Goal: Transaction & Acquisition: Obtain resource

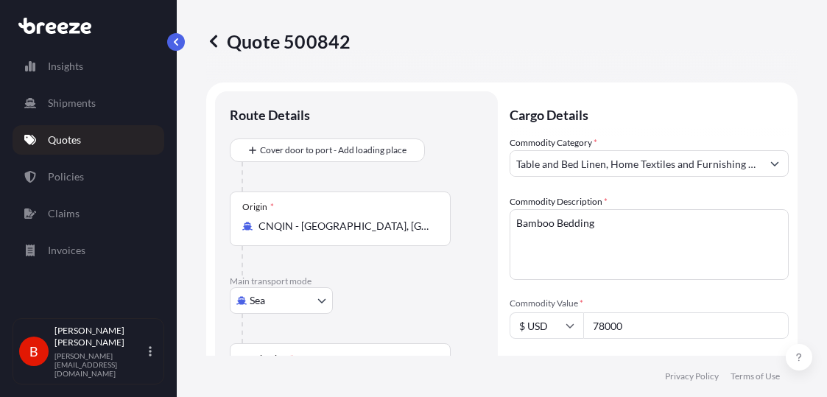
select select "Sea"
select select "Road"
select select "1"
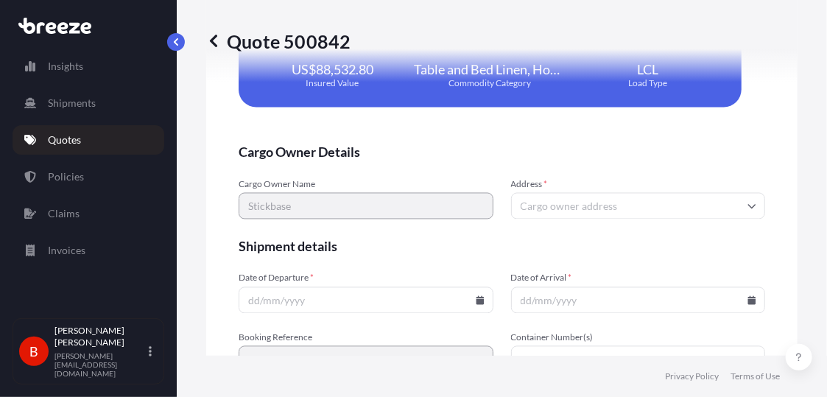
scroll to position [3107, 0]
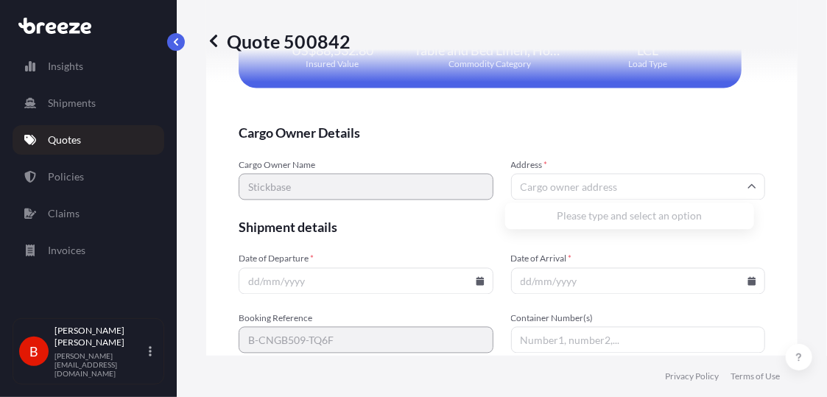
click at [542, 180] on input "Address *" at bounding box center [638, 187] width 255 height 27
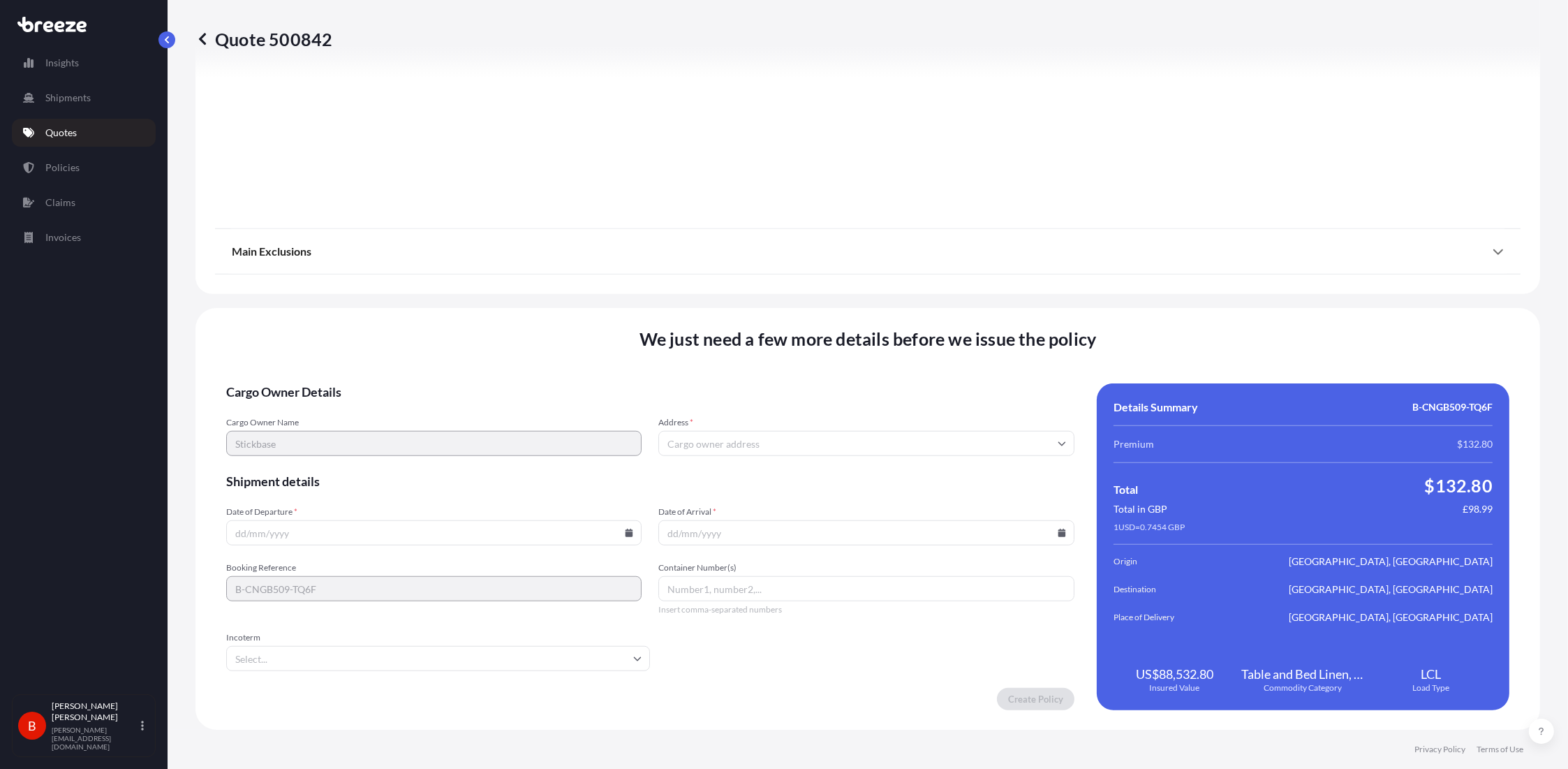
scroll to position [1554, 0]
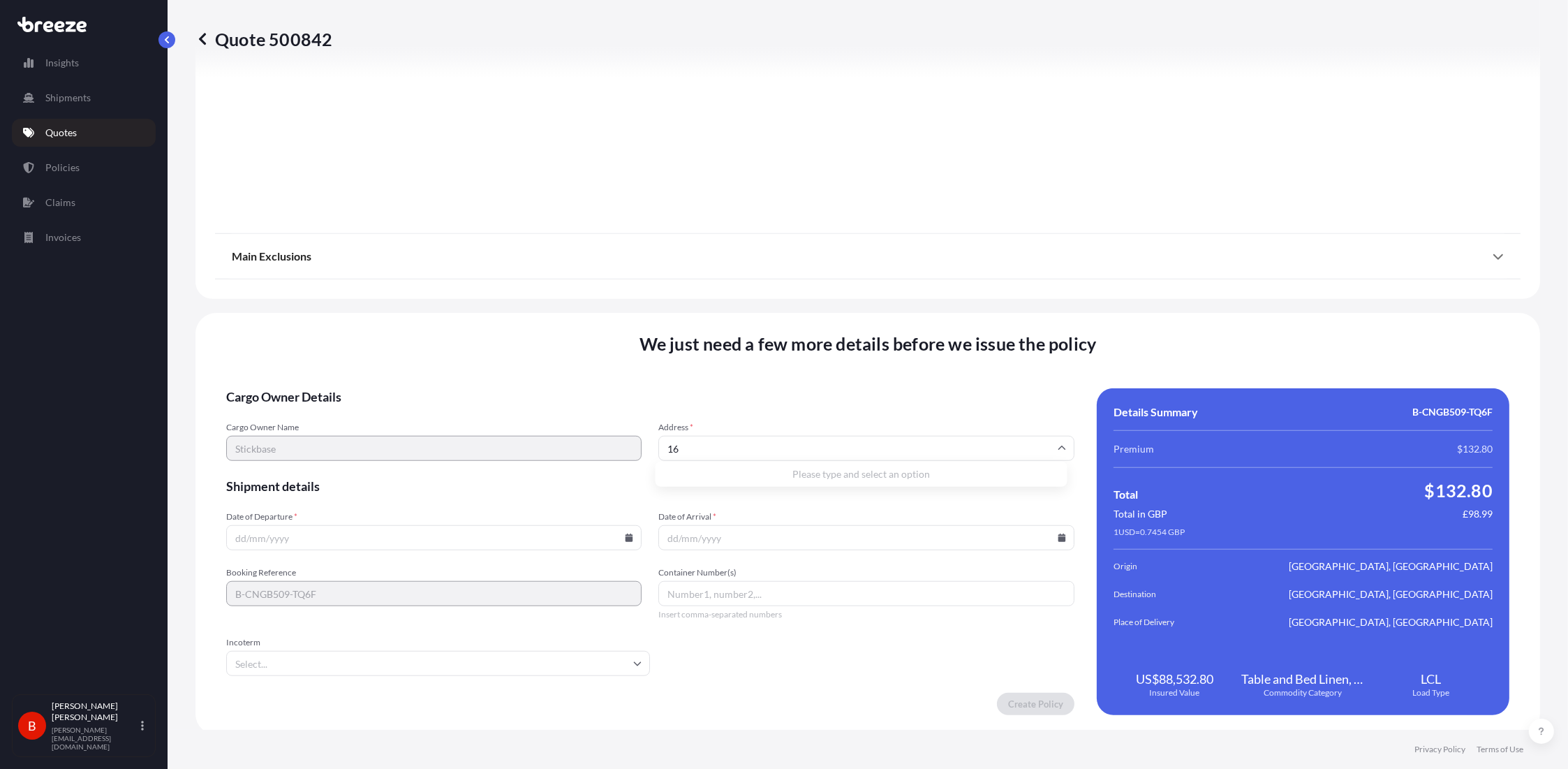
type input "1"
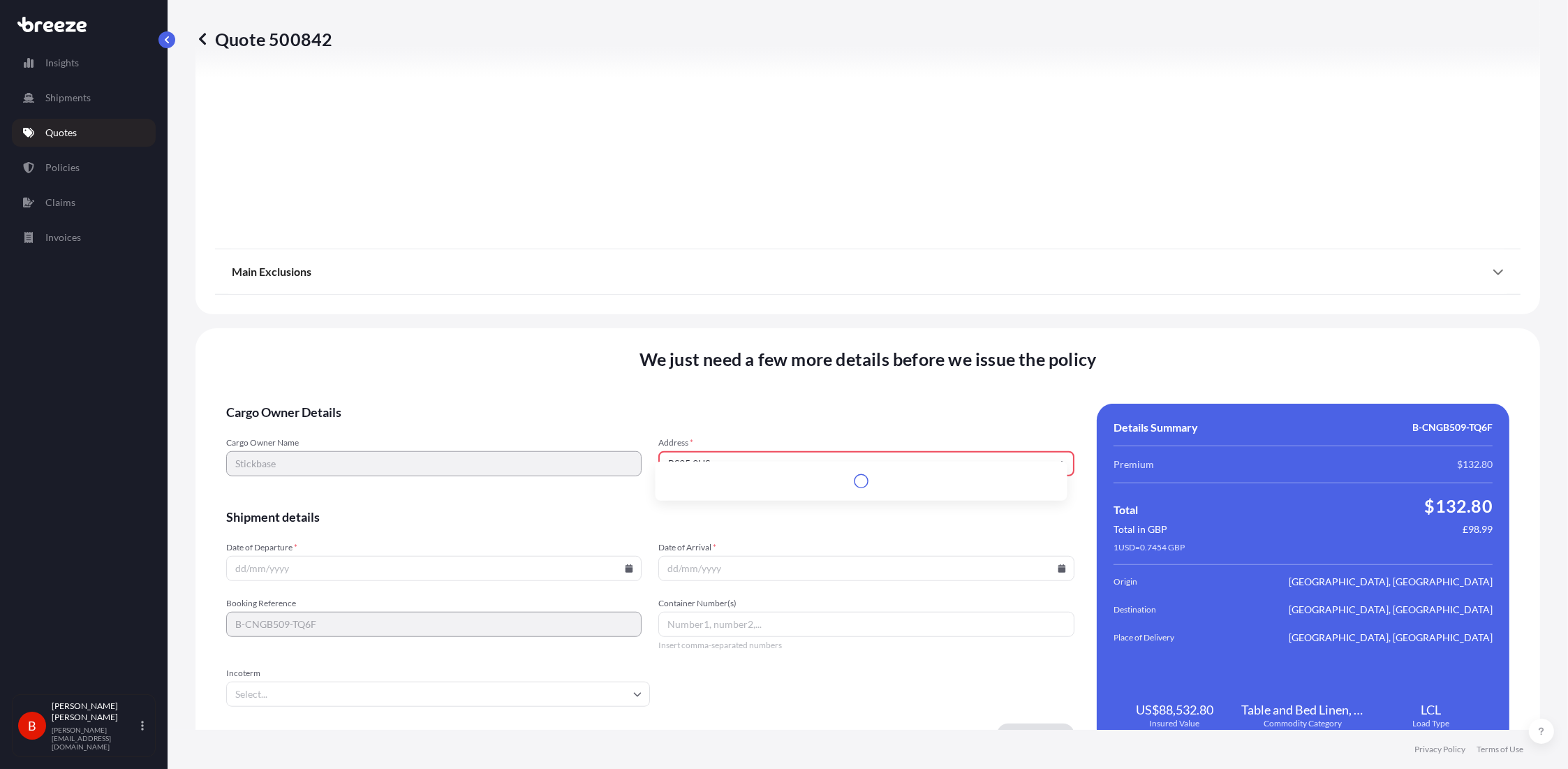
scroll to position [1584, 0]
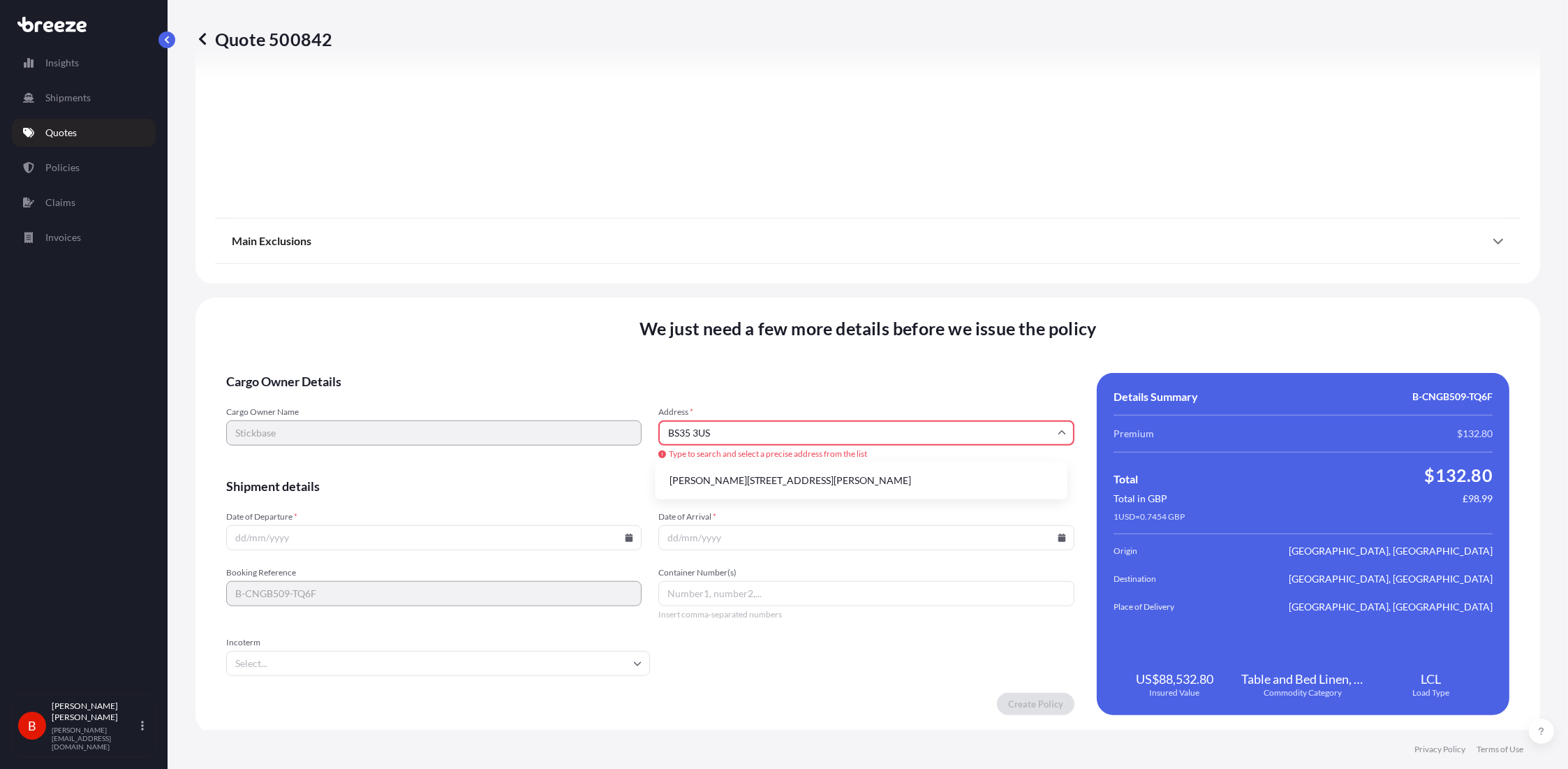
click at [783, 375] on li "[PERSON_NAME][STREET_ADDRESS][PERSON_NAME]" at bounding box center [861, 481] width 401 height 27
type input "[PERSON_NAME][STREET_ADDRESS][PERSON_NAME]"
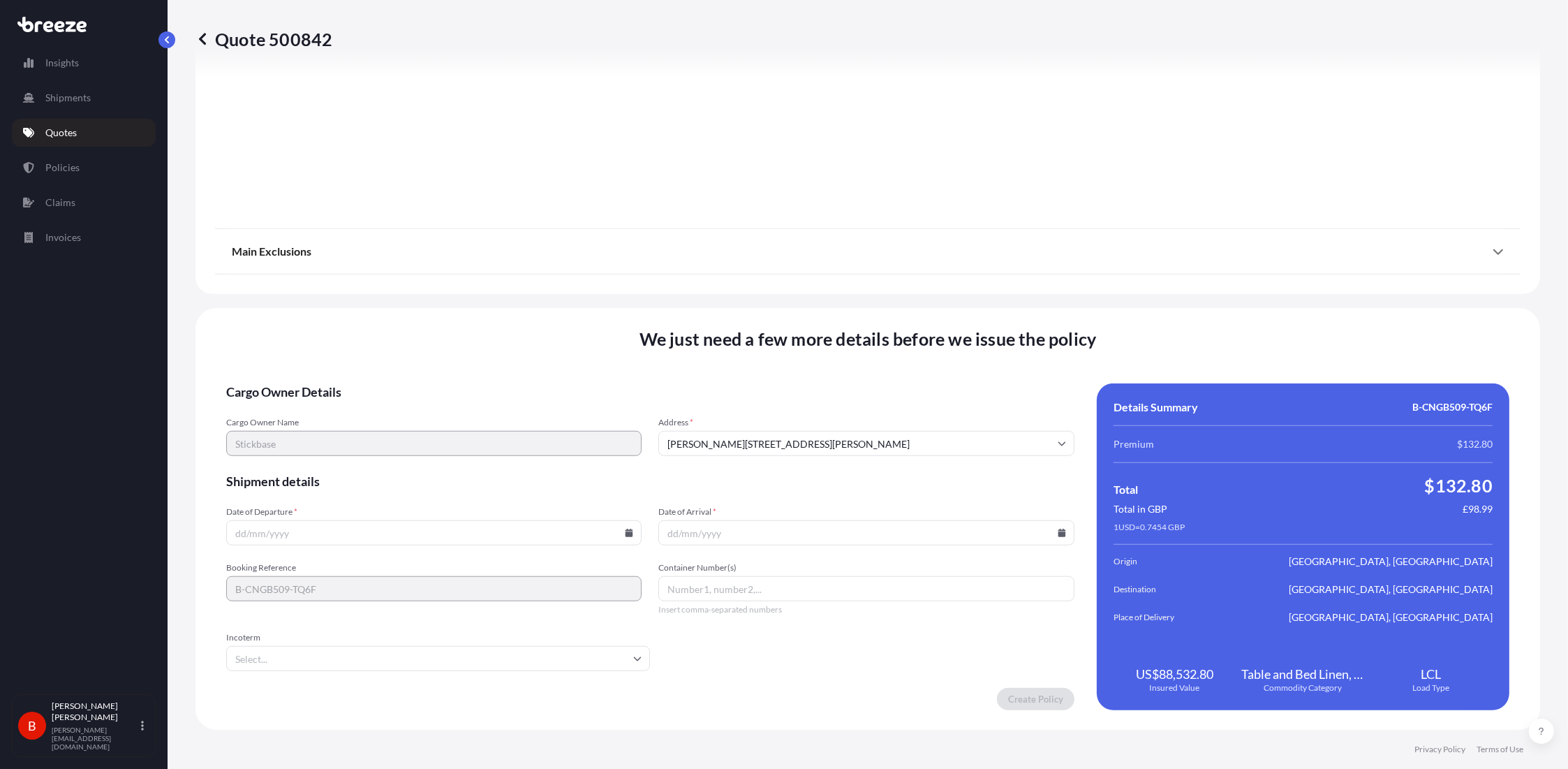
scroll to position [1554, 0]
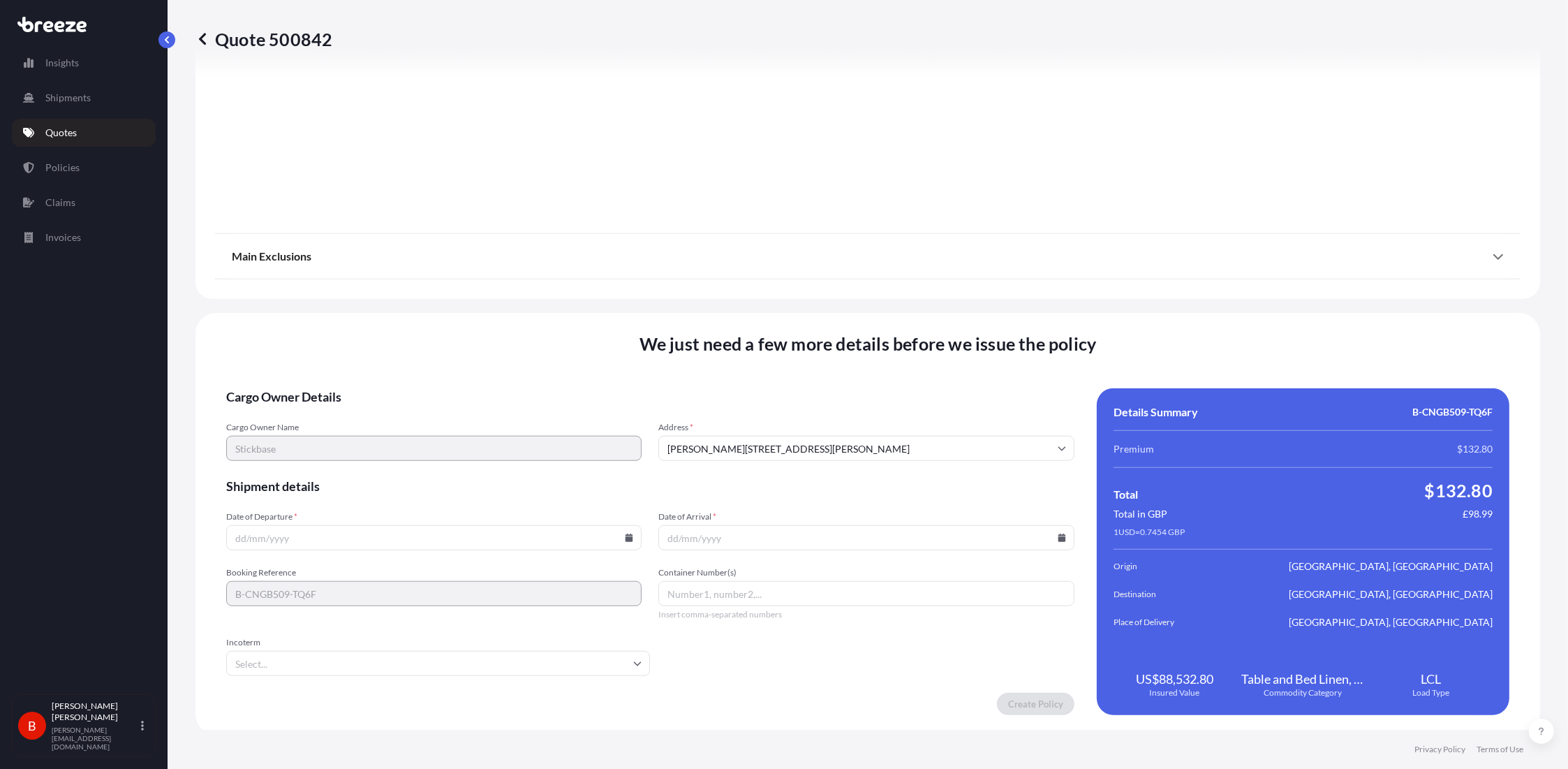
click at [710, 375] on input "Date of Arrival *" at bounding box center [866, 538] width 415 height 26
click at [667, 375] on input "Date of Arrival *" at bounding box center [866, 538] width 415 height 26
type input "[DATE]"
click at [672, 375] on div "Container Number(s) Insert comma-separated numbers" at bounding box center [866, 594] width 415 height 53
click at [395, 375] on input "Date of Departure *" at bounding box center [434, 538] width 415 height 26
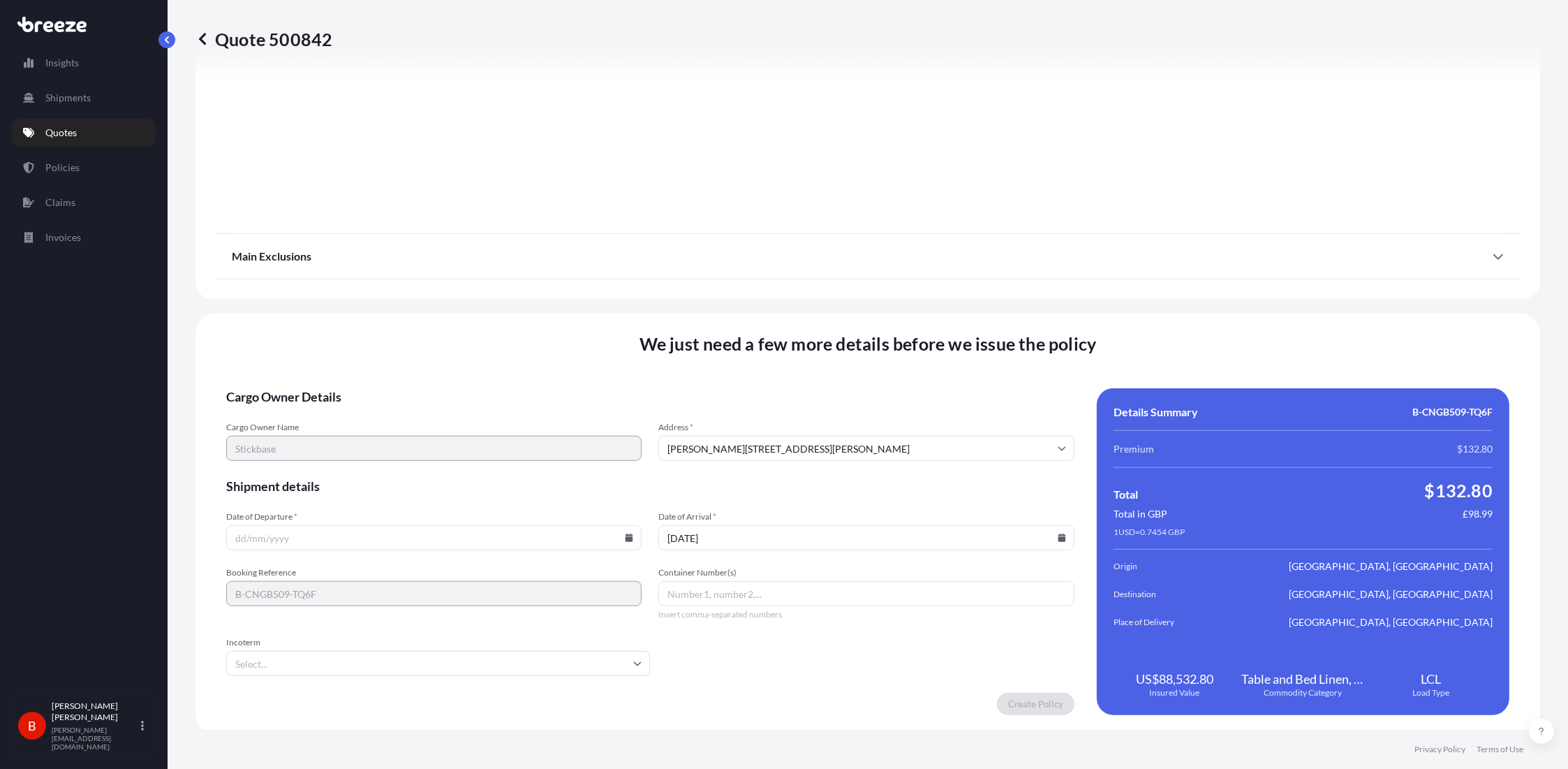
click at [738, 375] on input "Container Number(s)" at bounding box center [866, 594] width 415 height 26
click at [249, 375] on input "Date of Departure *" at bounding box center [434, 538] width 415 height 26
type input "[DATE]"
click at [733, 375] on form "Cargo Owner Details Cargo Owner Name Stickbase Address * [PERSON_NAME][GEOGRAPH…" at bounding box center [650, 551] width 848 height 327
click at [720, 375] on input "Container Number(s)" at bounding box center [866, 594] width 415 height 26
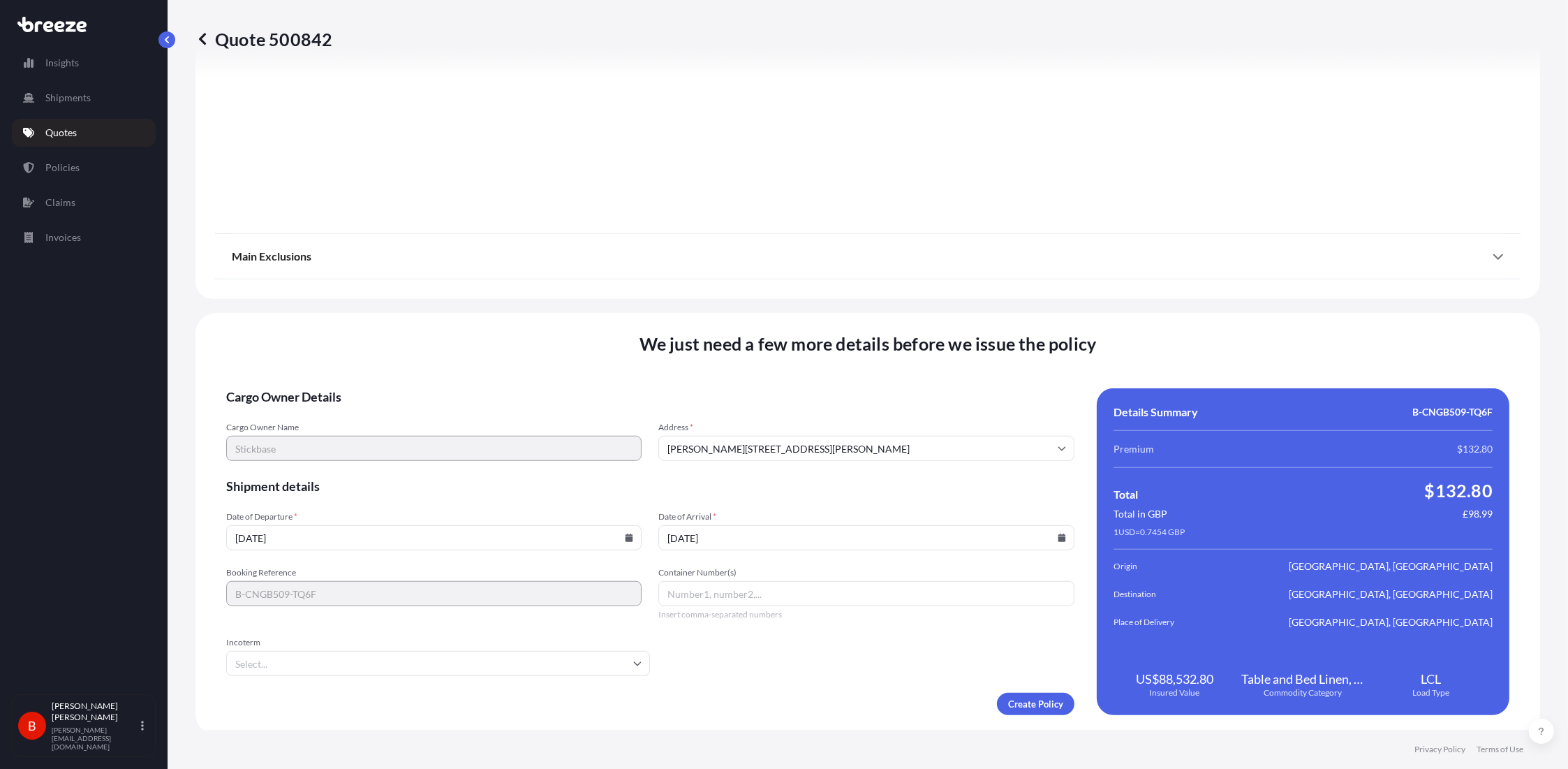
click at [766, 375] on form "Cargo Owner Details Cargo Owner Name Stickbase Address * [PERSON_NAME][GEOGRAPH…" at bounding box center [650, 551] width 848 height 327
click at [556, 375] on span "Incoterm" at bounding box center [438, 642] width 424 height 11
click at [556, 375] on input "Incoterm" at bounding box center [438, 663] width 424 height 26
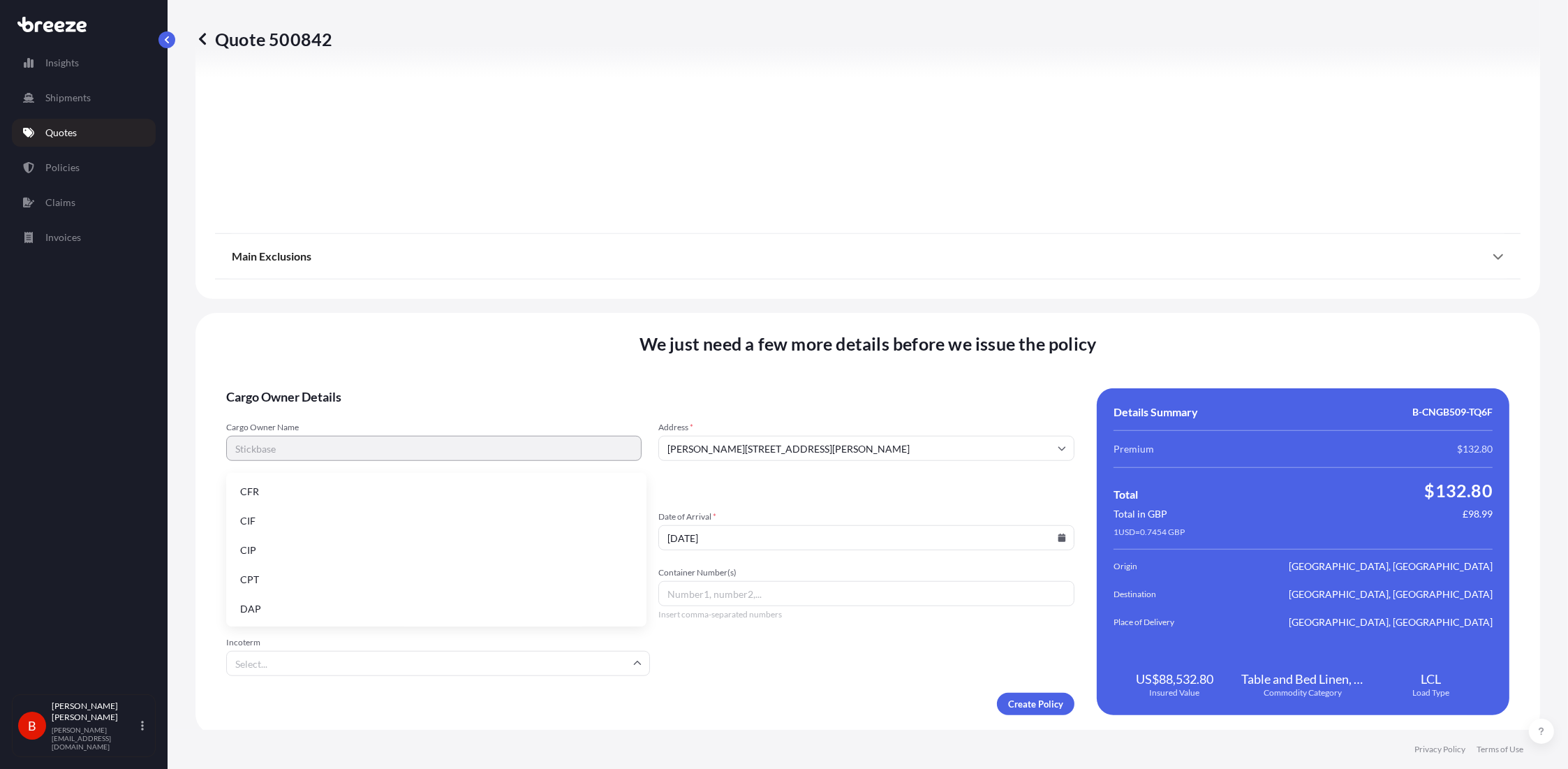
click at [550, 375] on input "Incoterm" at bounding box center [438, 663] width 424 height 26
click at [333, 375] on li "FOB" at bounding box center [435, 608] width 409 height 27
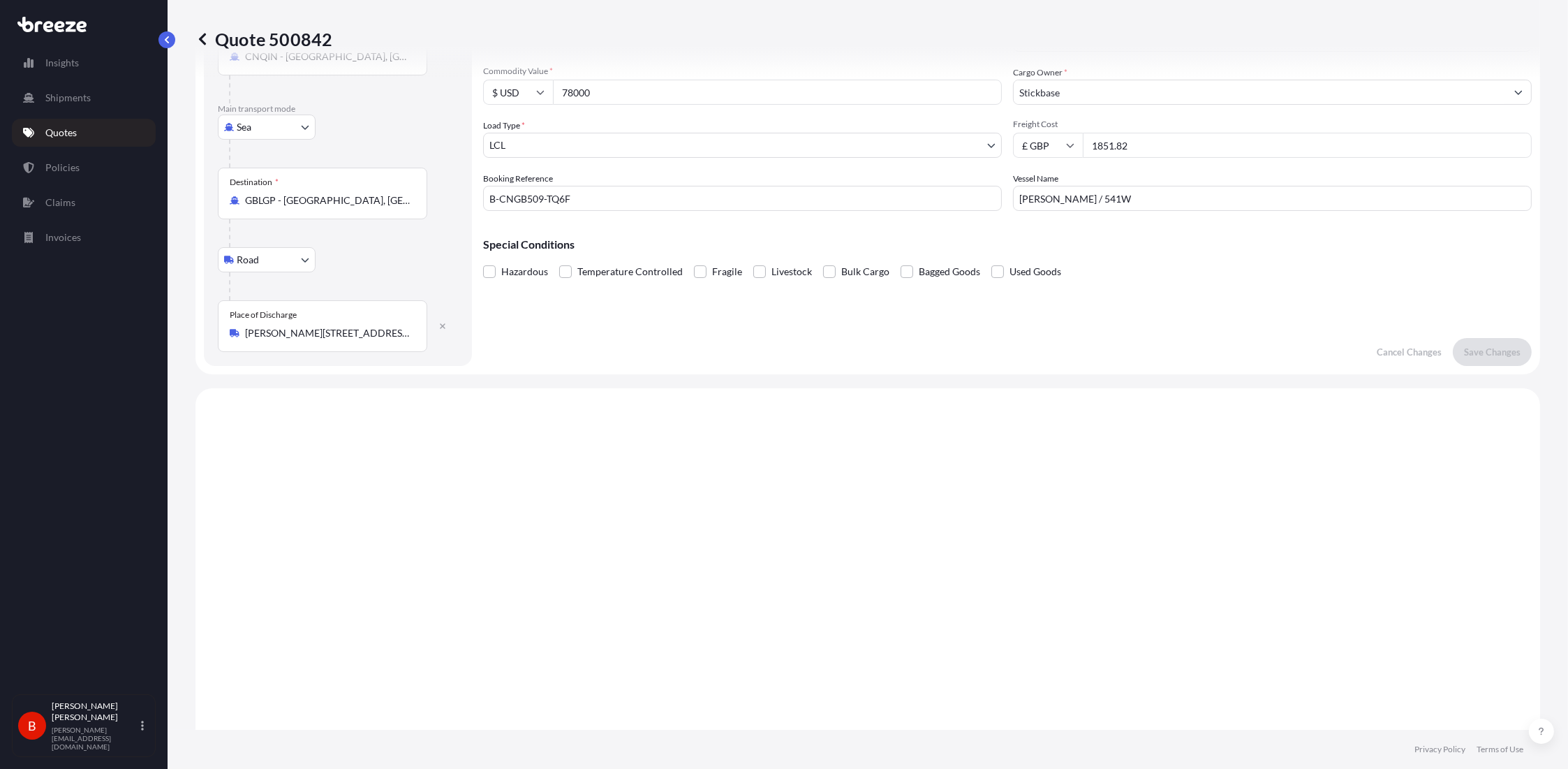
scroll to position [0, 0]
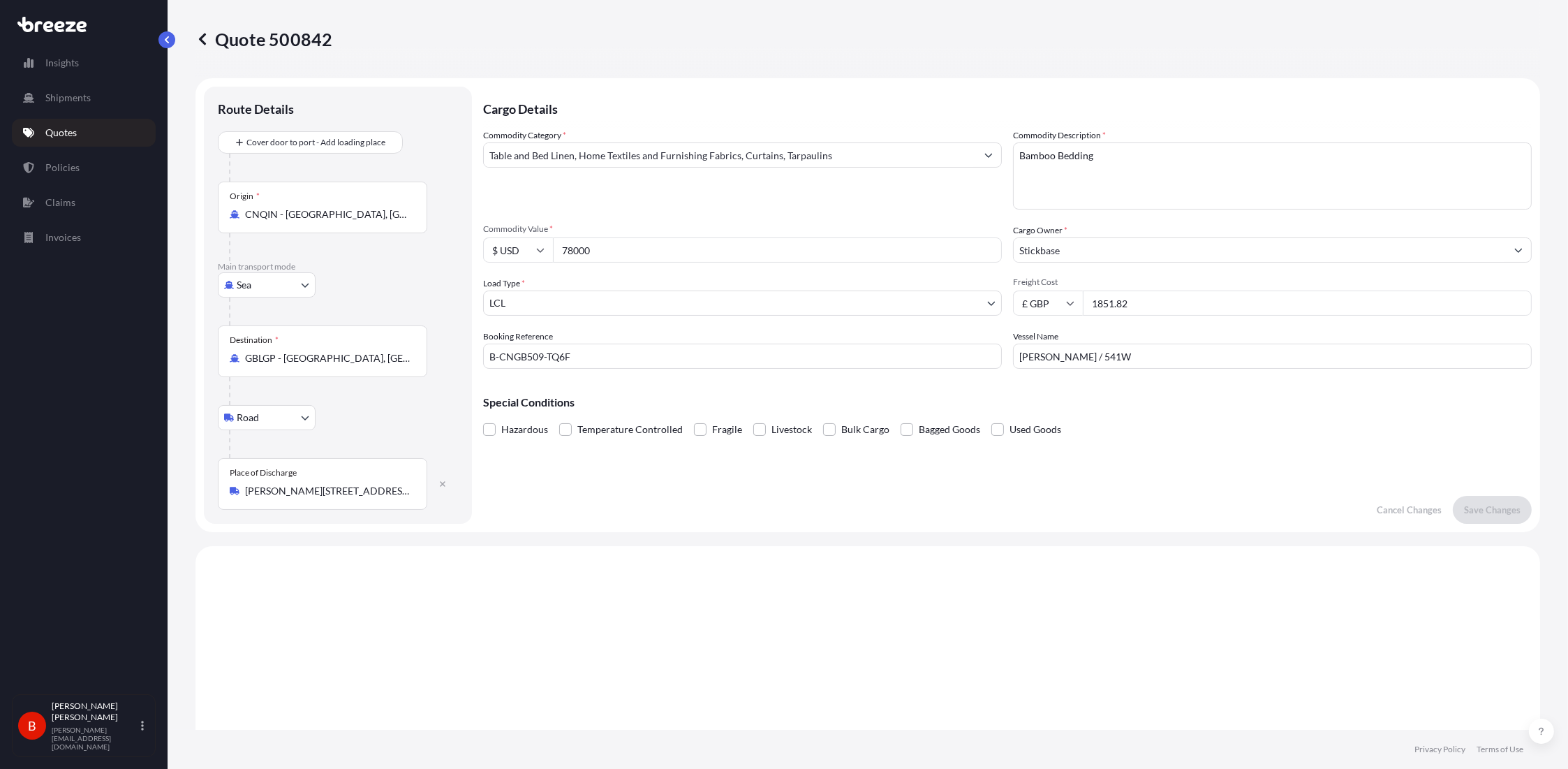
click at [530, 303] on body "Insights Shipments Quotes Policies Claims Invoices B [PERSON_NAME] [PERSON_NAME…" at bounding box center [784, 384] width 1568 height 769
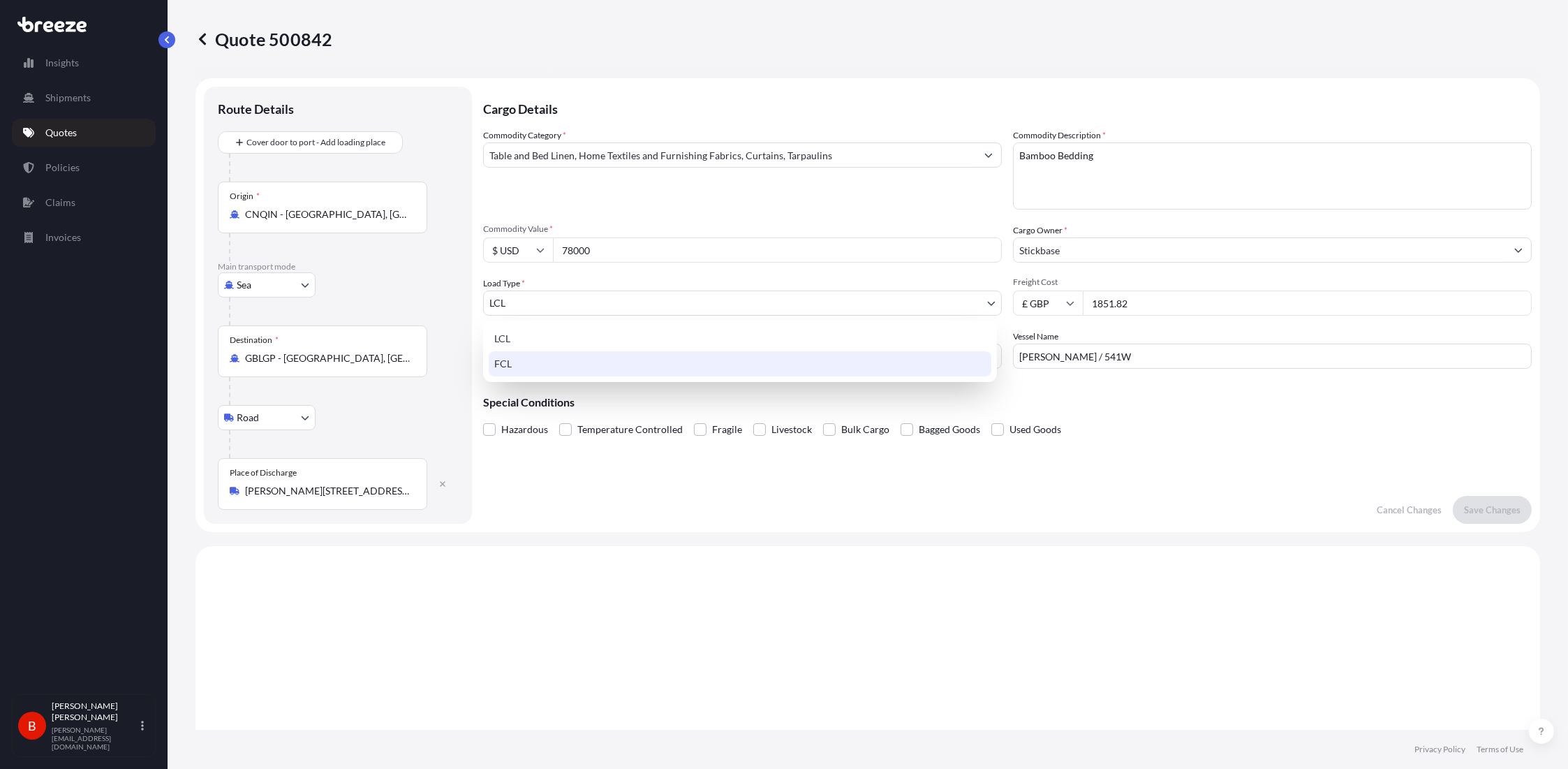
click at [538, 356] on div "FCL" at bounding box center [739, 363] width 502 height 26
select select "2"
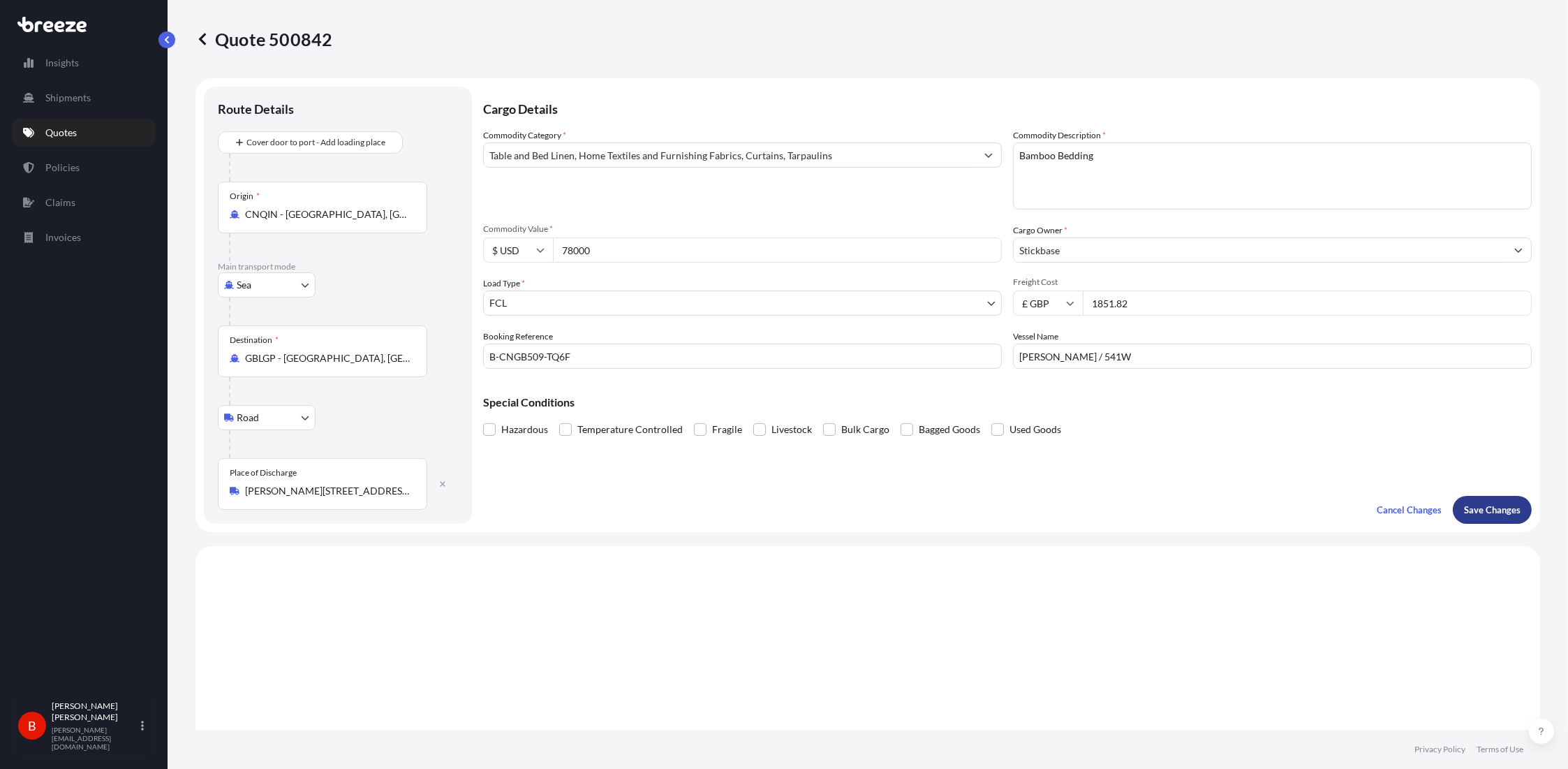
click at [783, 375] on p "Save Changes" at bounding box center [1492, 509] width 57 height 14
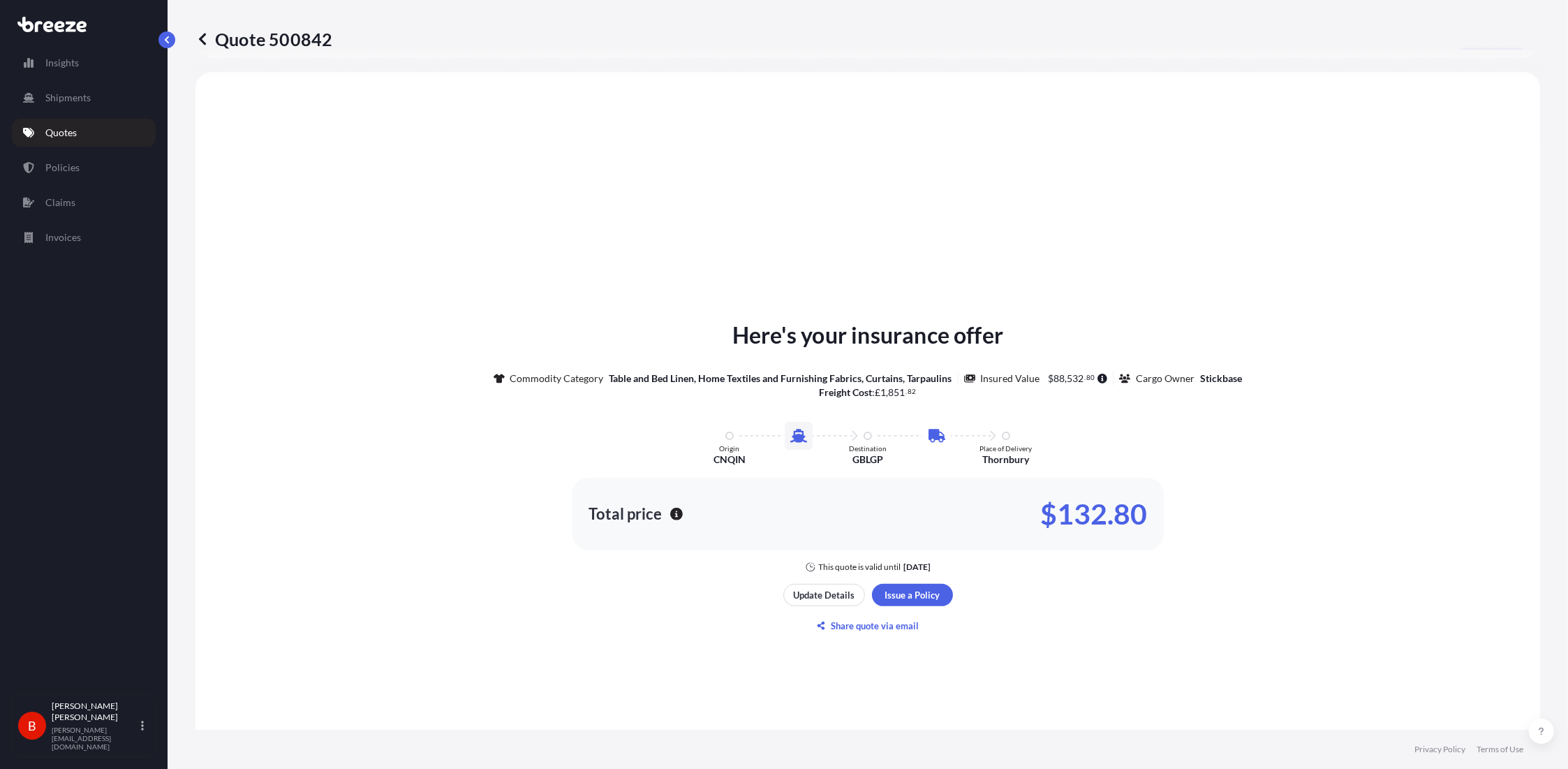
select select "Sea"
select select "Road"
select select "2"
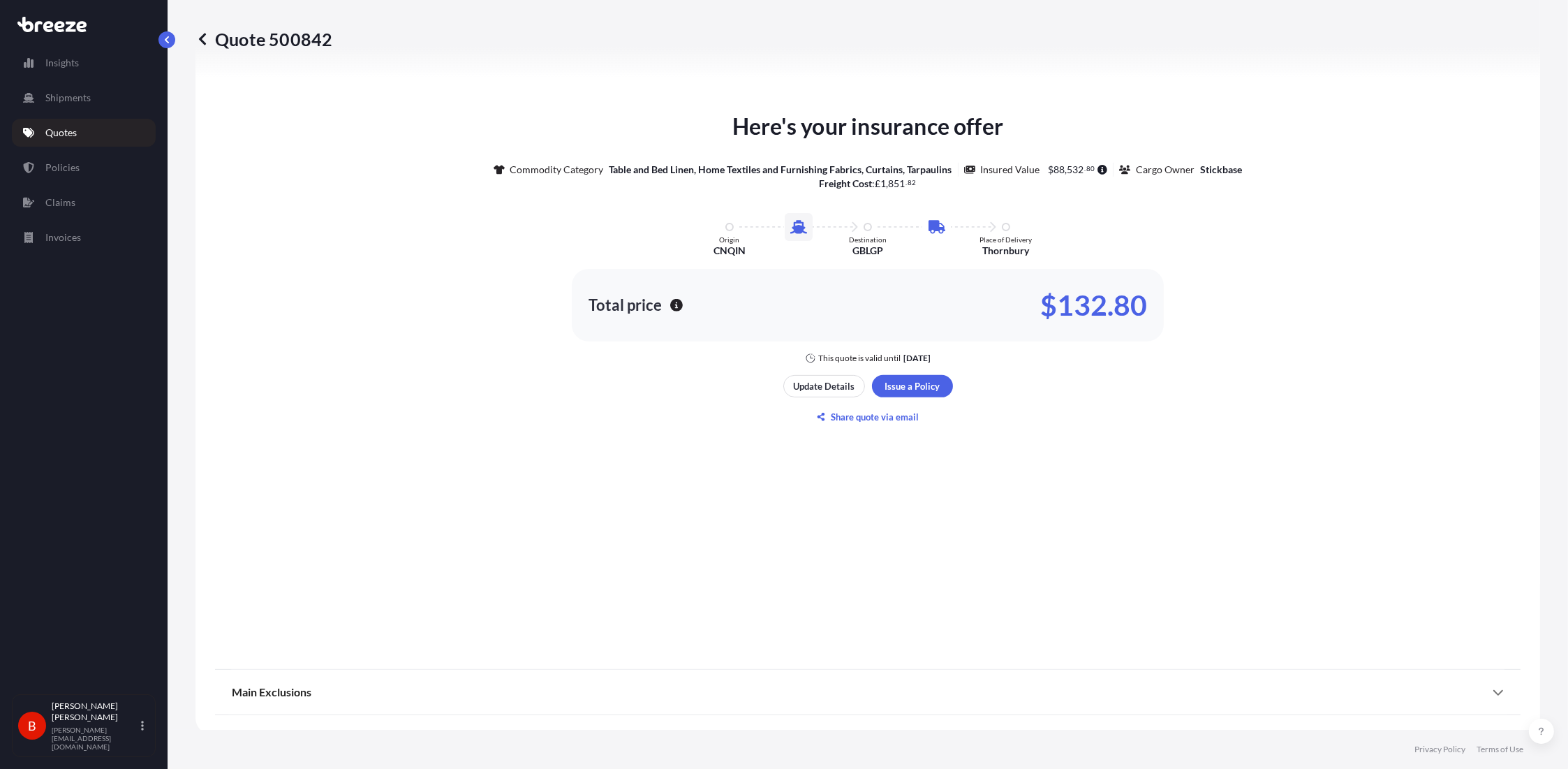
click at [783, 375] on div "Here's your insurance offer Commodity Category Table and Bed Linen, Home Textil…" at bounding box center [867, 268] width 1305 height 772
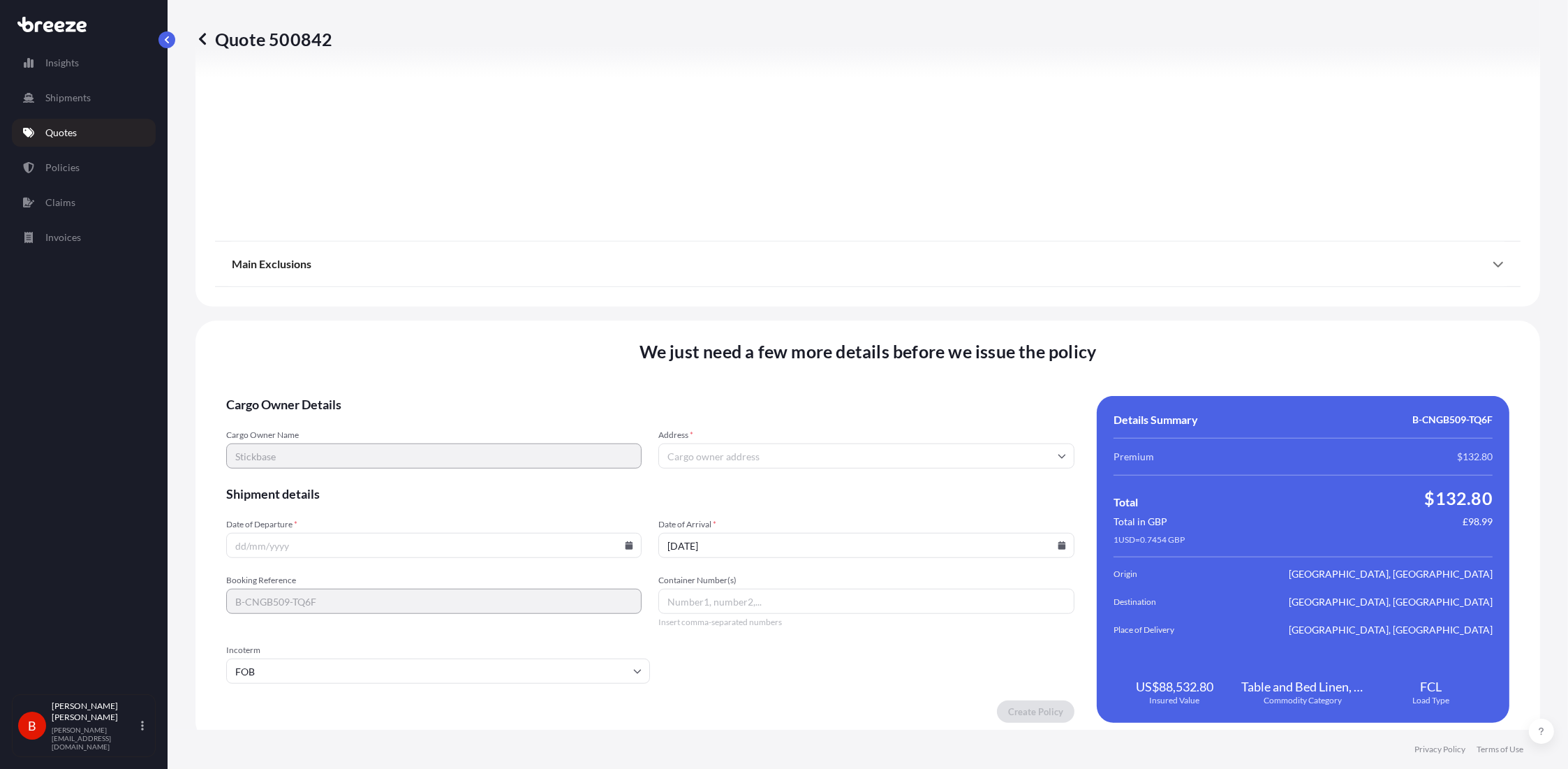
scroll to position [1554, 0]
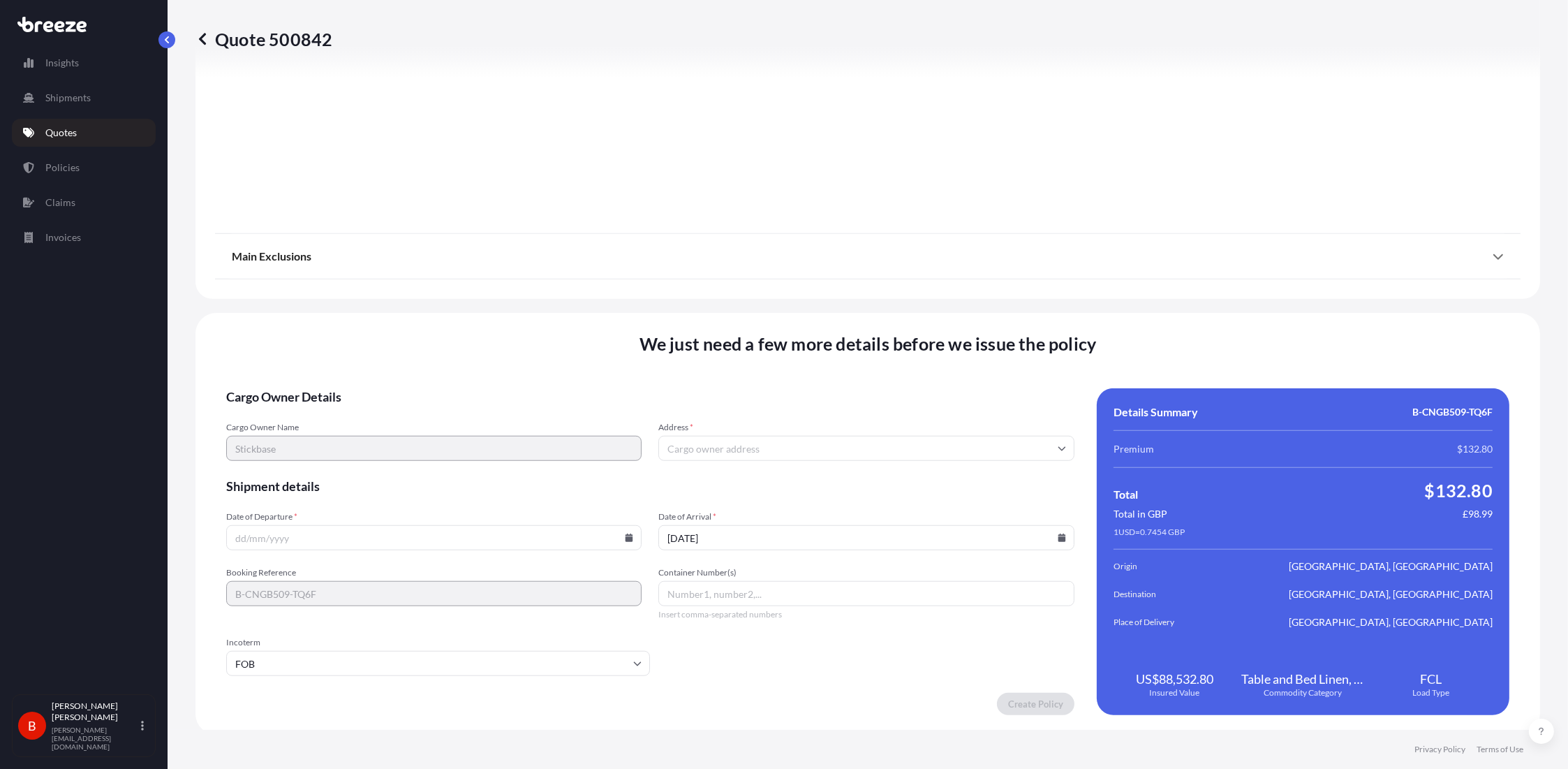
click at [783, 375] on input "Address *" at bounding box center [866, 448] width 415 height 26
click at [736, 375] on input "Address *" at bounding box center [866, 448] width 415 height 26
paste input "BS35 3US"
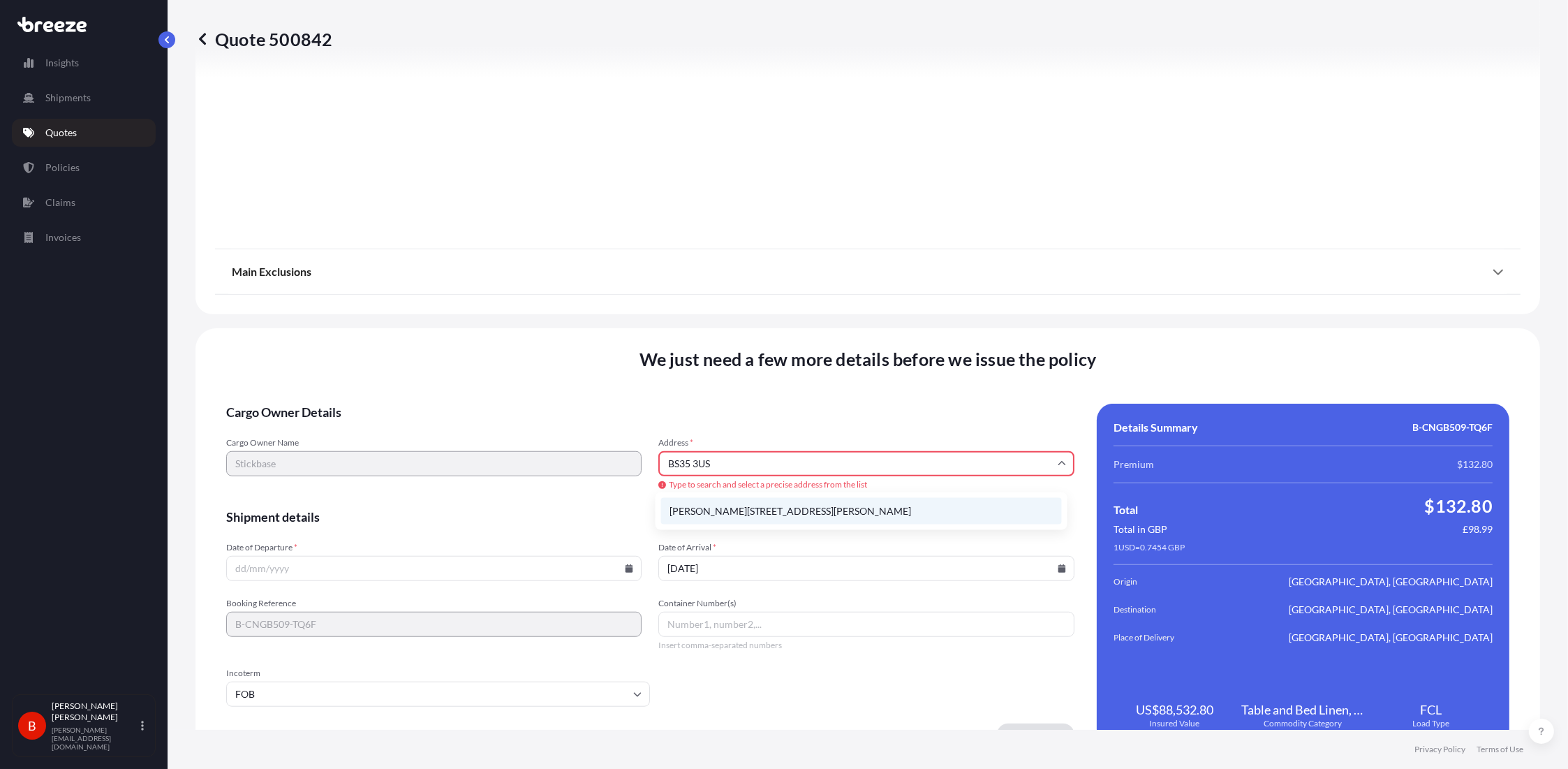
click at [783, 375] on li "[PERSON_NAME][STREET_ADDRESS][PERSON_NAME]" at bounding box center [861, 511] width 401 height 27
type input "[PERSON_NAME][STREET_ADDRESS][PERSON_NAME]"
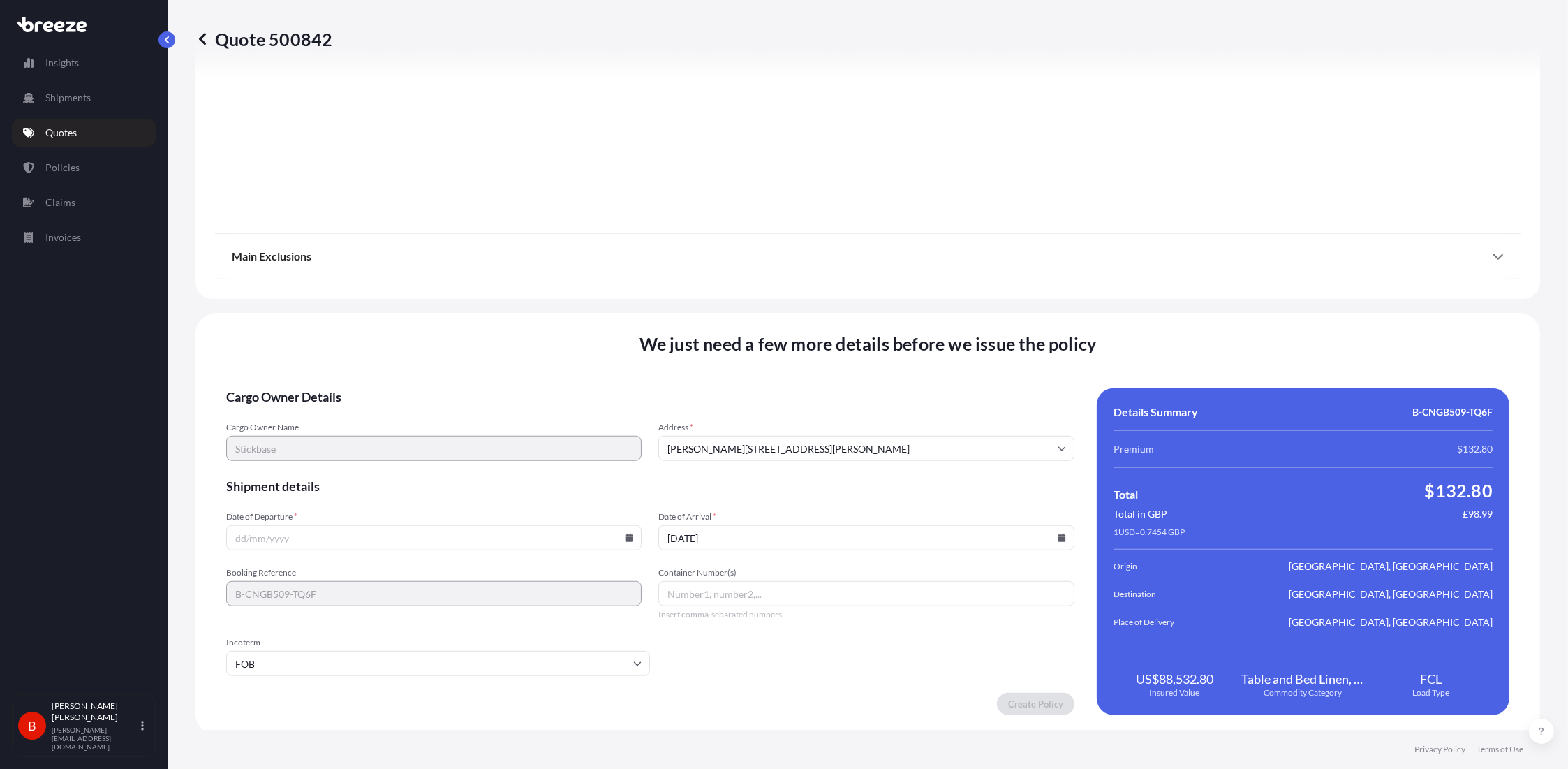
click at [483, 375] on input "Date of Departure *" at bounding box center [434, 538] width 415 height 26
click at [255, 375] on input "Date of Departure *" at bounding box center [434, 538] width 415 height 26
type input "[DATE]"
click at [720, 375] on form "Cargo Owner Details Cargo Owner Name Stickbase Address * [PERSON_NAME][GEOGRAPH…" at bounding box center [650, 551] width 848 height 327
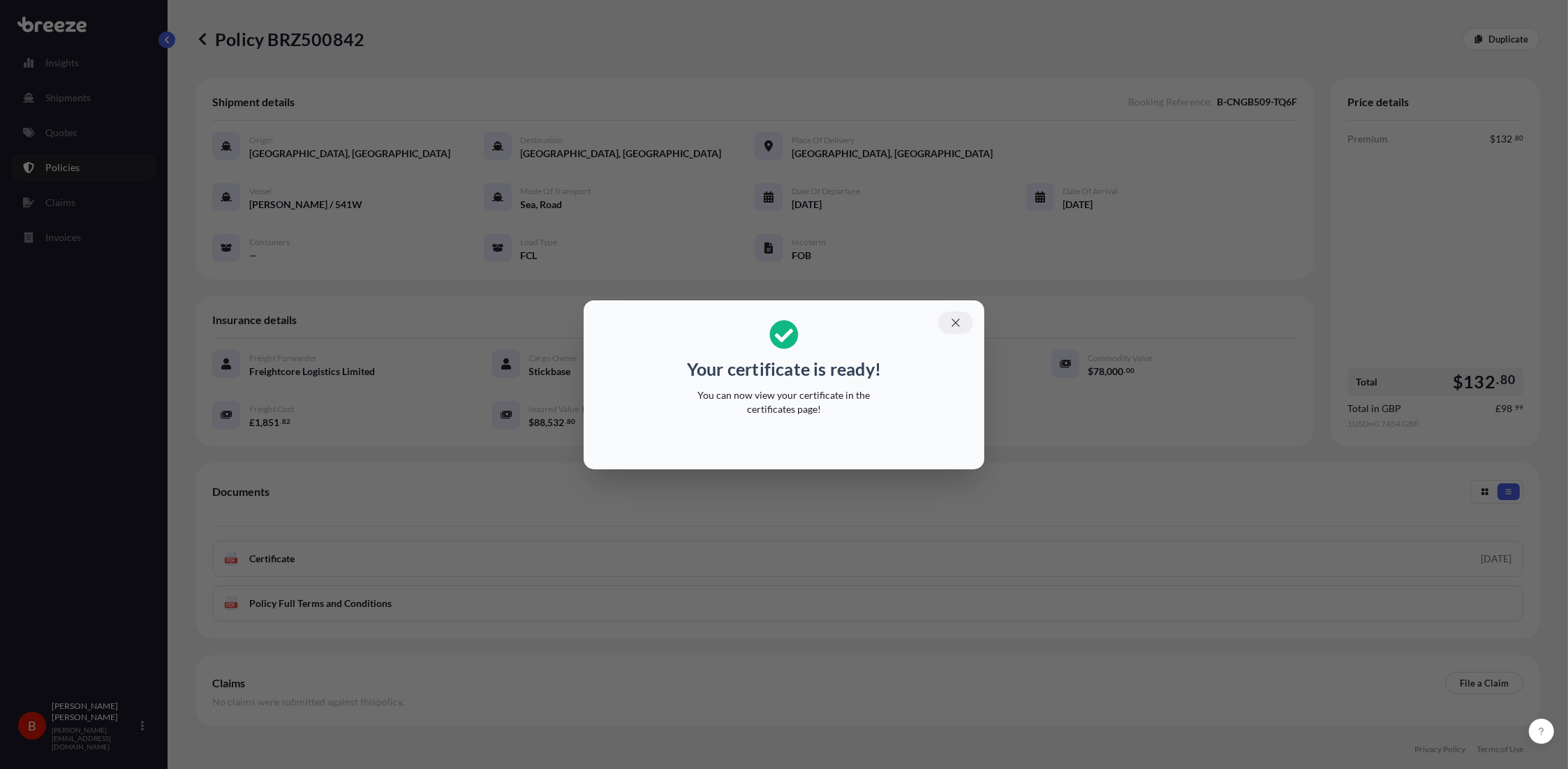
click at [783, 323] on button "button" at bounding box center [955, 322] width 35 height 23
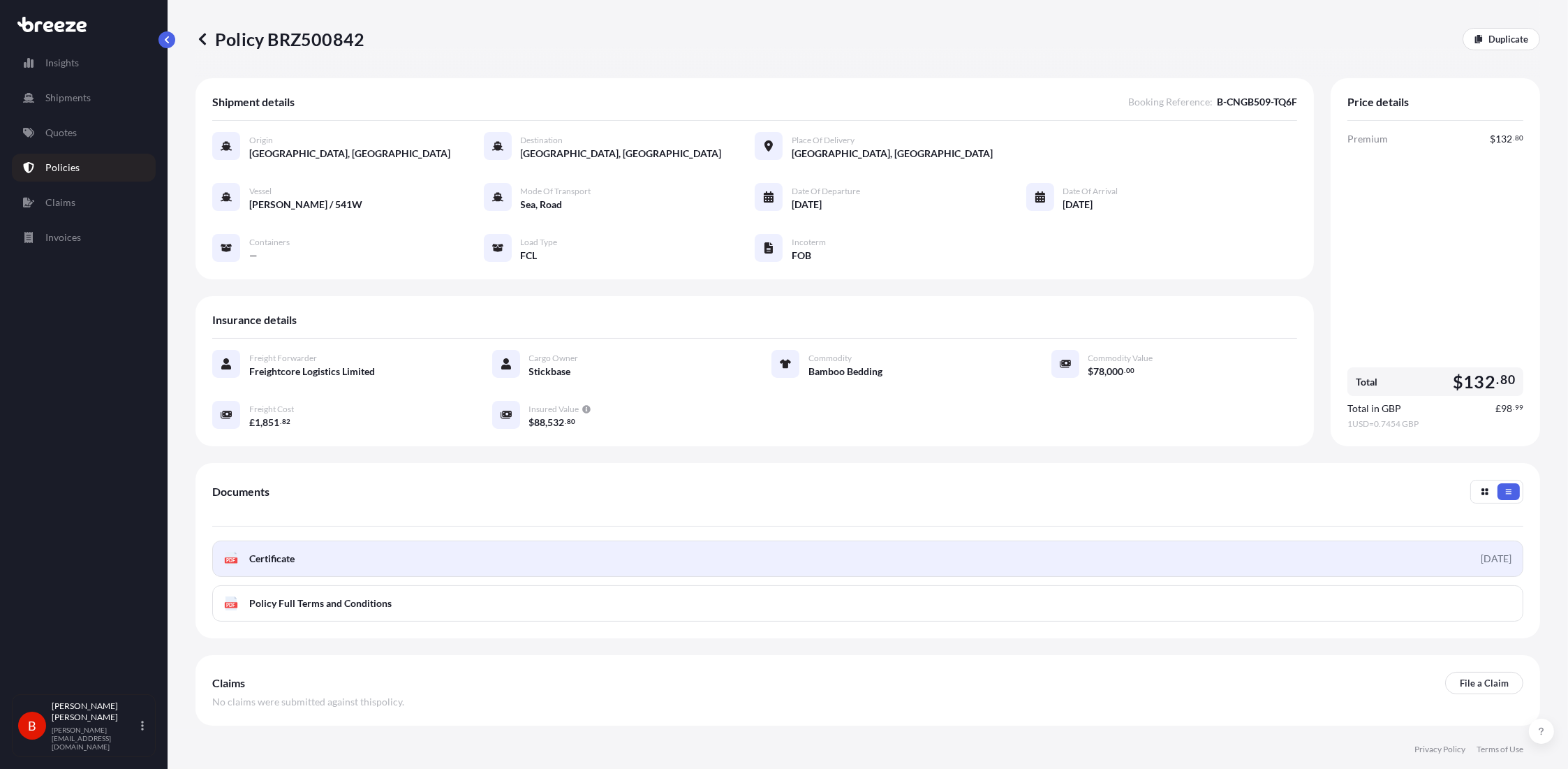
click at [483, 375] on link "PDF Certificate [DATE]" at bounding box center [867, 558] width 1311 height 36
